Goal: Task Accomplishment & Management: Manage account settings

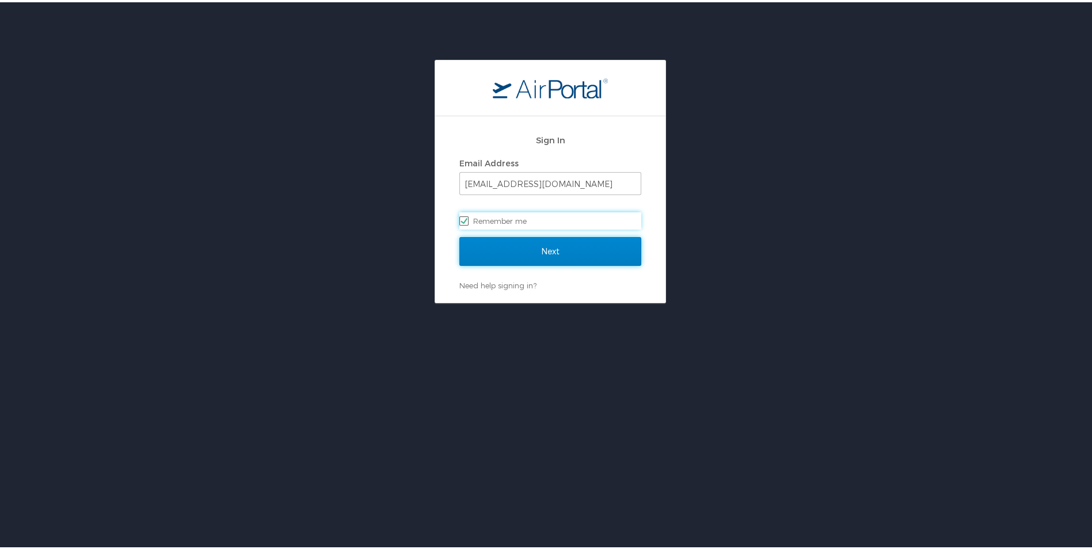
click at [530, 246] on input "Next" at bounding box center [550, 249] width 182 height 29
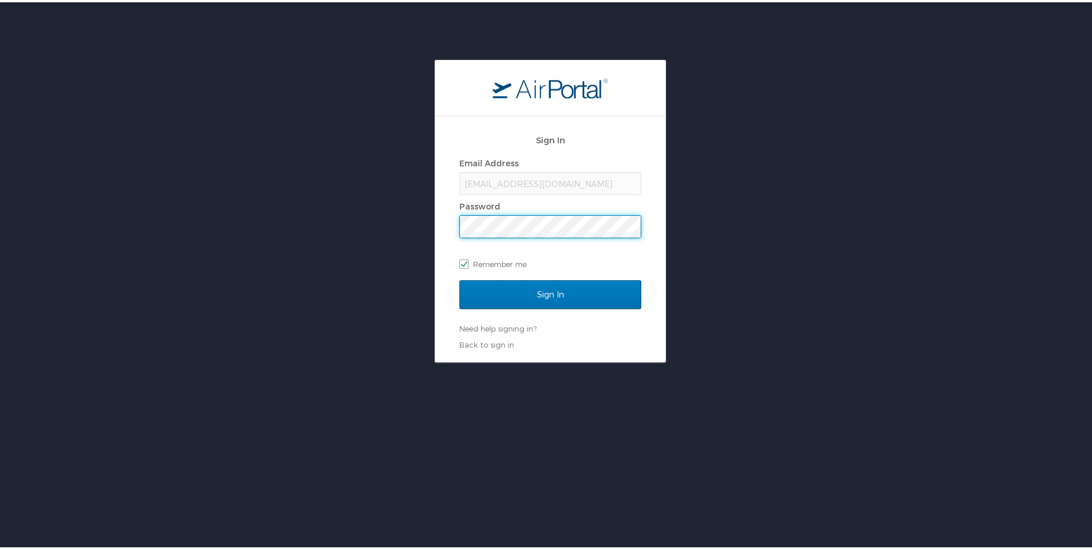
click at [459, 278] on input "Sign In" at bounding box center [550, 292] width 182 height 29
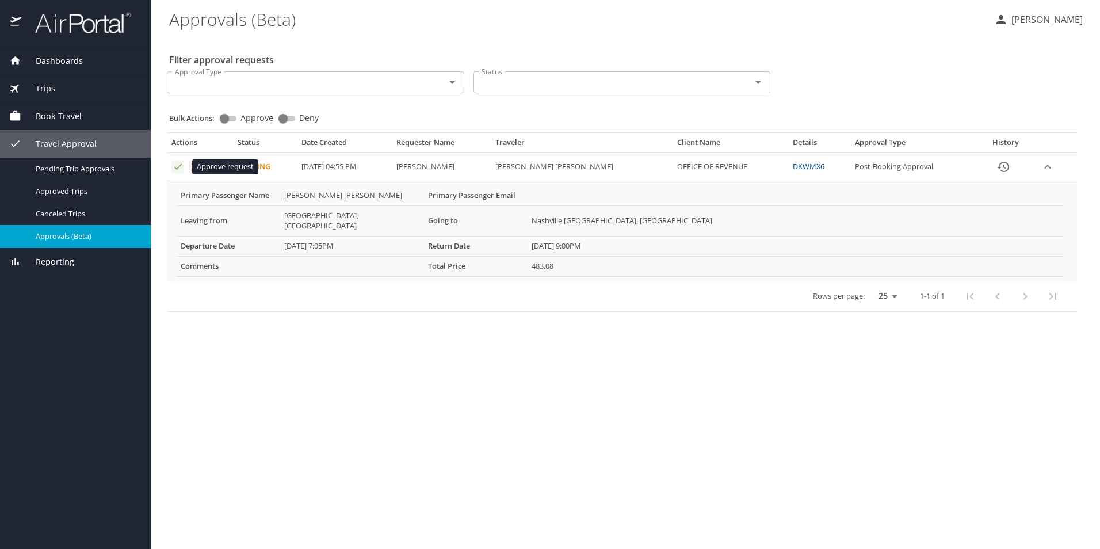
click at [182, 169] on icon "Approval table" at bounding box center [178, 166] width 11 height 11
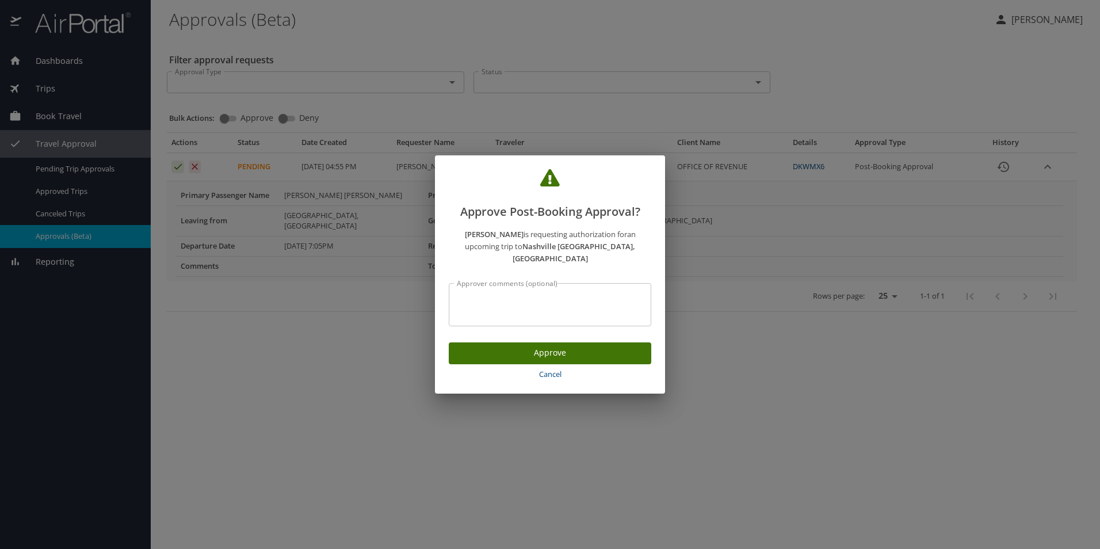
click at [566, 356] on button "Approve" at bounding box center [550, 353] width 203 height 22
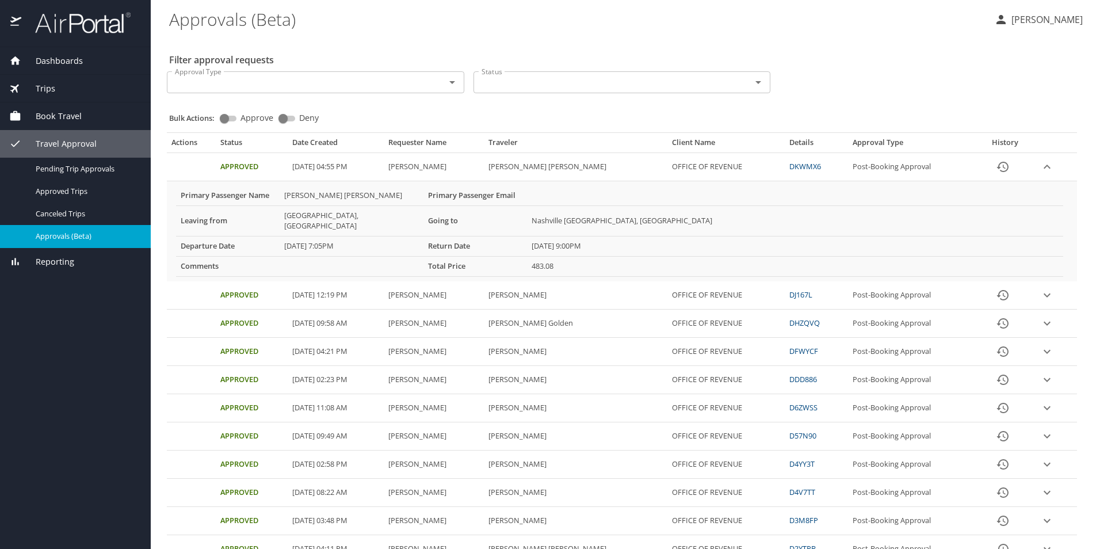
click at [1008, 19] on icon "button" at bounding box center [1001, 20] width 14 height 14
click at [1005, 131] on li "Sign out" at bounding box center [1034, 129] width 117 height 21
